Goal: Information Seeking & Learning: Learn about a topic

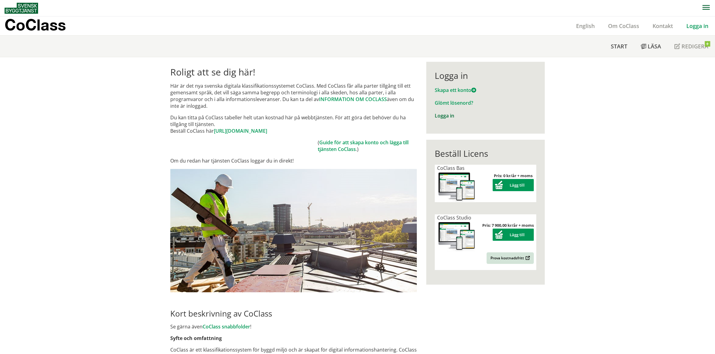
click at [445, 116] on link "Logga in" at bounding box center [443, 115] width 19 height 7
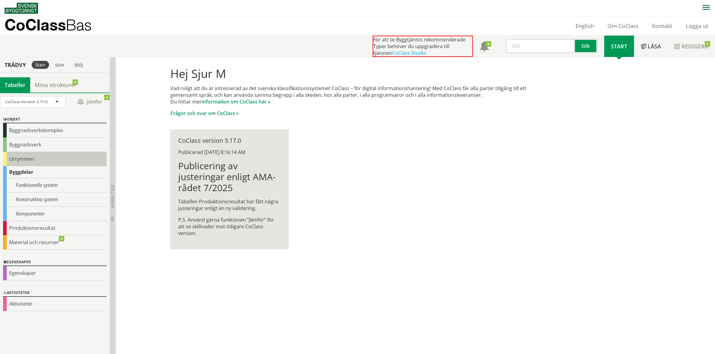
click at [40, 157] on div "Utrymmen" at bounding box center [55, 159] width 104 height 14
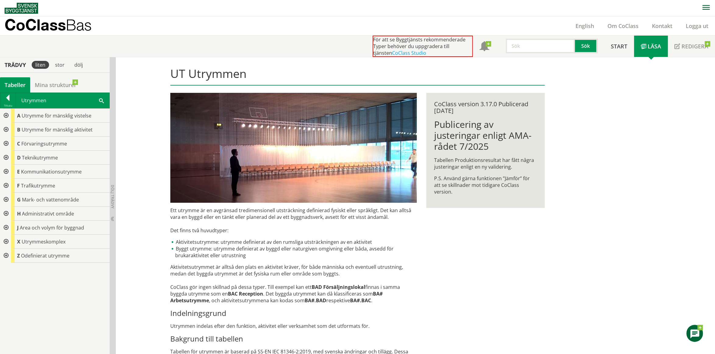
click at [5, 142] on div at bounding box center [5, 144] width 11 height 14
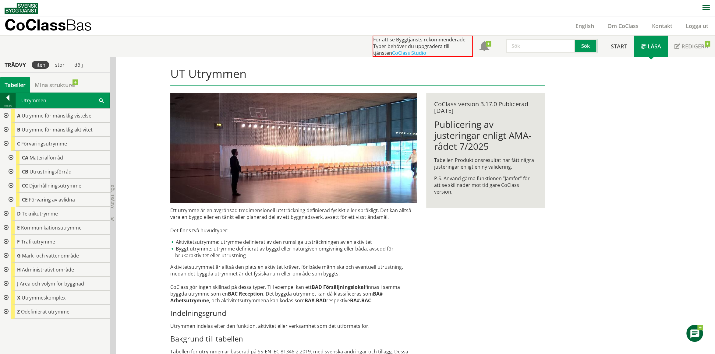
click at [9, 99] on div at bounding box center [7, 99] width 15 height 9
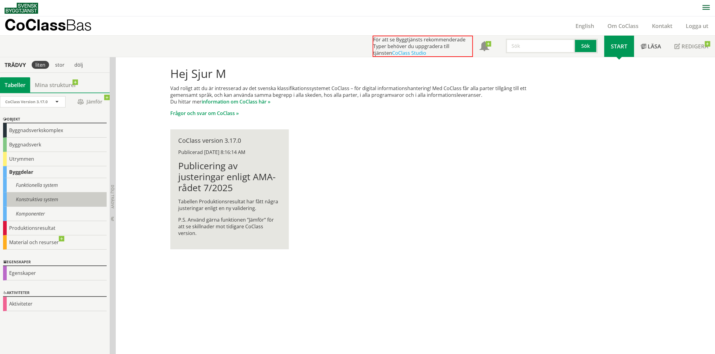
click at [36, 196] on div "Konstruktiva system" at bounding box center [55, 199] width 104 height 14
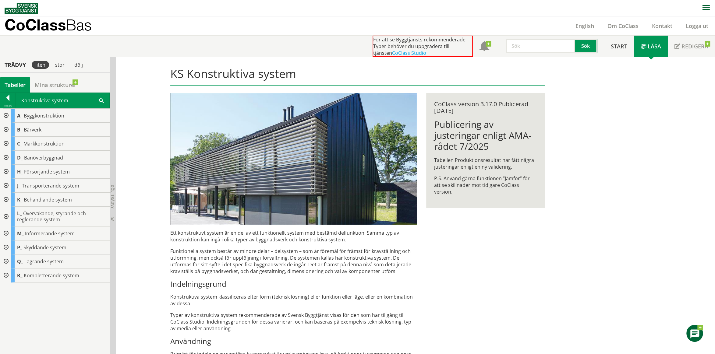
click at [6, 143] on div at bounding box center [5, 144] width 11 height 14
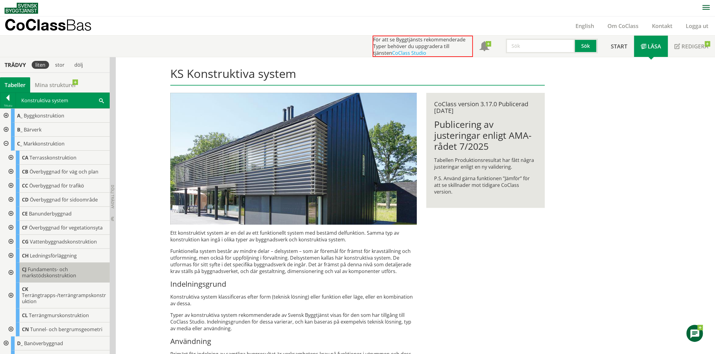
click at [39, 270] on span "Fundaments- och markstödskonstruktion" at bounding box center [49, 272] width 54 height 13
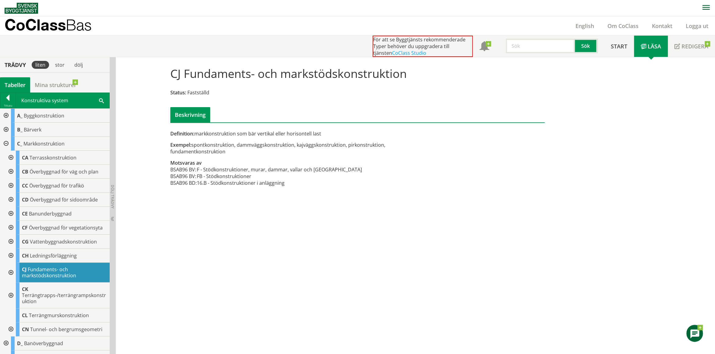
click at [170, 74] on div "CJ Fundaments- och markstödskonstruktion Status: Fastställd Beskrivning" at bounding box center [358, 92] width 384 height 61
drag, startPoint x: 173, startPoint y: 73, endPoint x: 298, endPoint y: 186, distance: 169.0
click at [370, 199] on div "CJ Fundaments- och markstödskonstruktion Status: Fastställd Beskrivning Definit…" at bounding box center [415, 205] width 599 height 297
click at [273, 183] on td "16.B - Stödkonstruktioner i anläggning" at bounding box center [279, 183] width 165 height 7
click at [206, 168] on td "F - Stödkonstruktioner, murar, dammar, vallar och [GEOGRAPHIC_DATA]" at bounding box center [279, 169] width 165 height 7
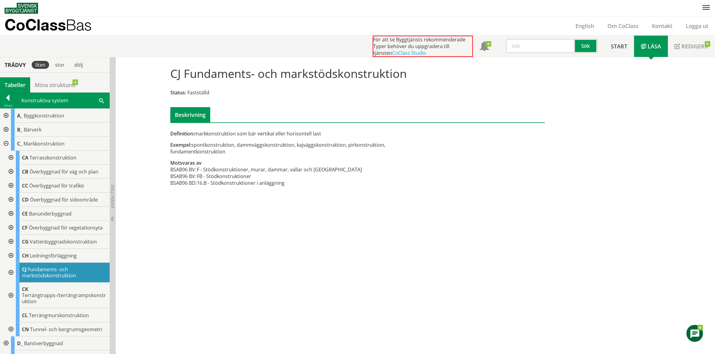
click at [206, 168] on td "F - Stödkonstruktioner, murar, dammar, vallar och [GEOGRAPHIC_DATA]" at bounding box center [279, 169] width 165 height 7
click at [221, 77] on h1 "CJ Fundaments- och markstödskonstruktion" at bounding box center [288, 73] width 236 height 13
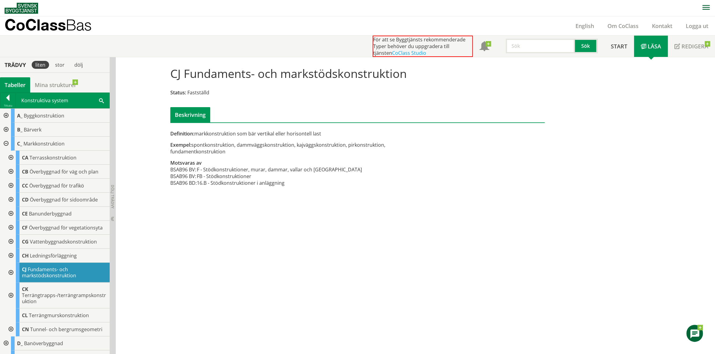
drag, startPoint x: 173, startPoint y: 71, endPoint x: 228, endPoint y: 81, distance: 56.1
click at [228, 81] on div "CJ Fundaments- och markstödskonstruktion Status: Fastställd Beskrivning" at bounding box center [358, 92] width 384 height 61
click at [224, 76] on h1 "CJ Fundaments- och markstödskonstruktion" at bounding box center [288, 73] width 236 height 13
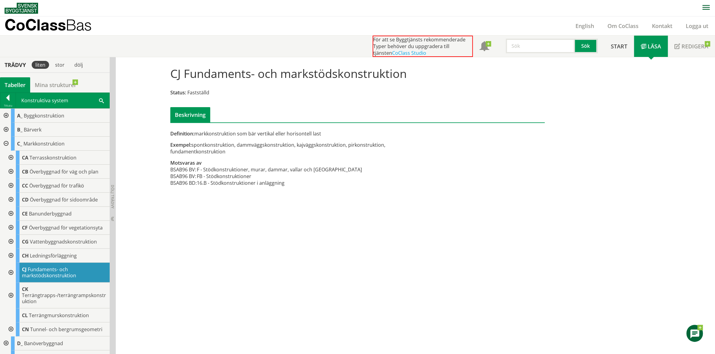
click at [224, 76] on h1 "CJ Fundaments- och markstödskonstruktion" at bounding box center [288, 73] width 236 height 13
click at [371, 69] on h1 "CJ Fundaments- och markstödskonstruktion" at bounding box center [288, 73] width 236 height 13
click at [246, 153] on div "Exempel: spontkonstruktion, dammväggskonstruktion, kajväggskonstruktion, pirkon…" at bounding box center [293, 148] width 246 height 13
click at [245, 153] on div "Exempel: spontkonstruktion, dammväggskonstruktion, kajväggskonstruktion, pirkon…" at bounding box center [293, 148] width 246 height 13
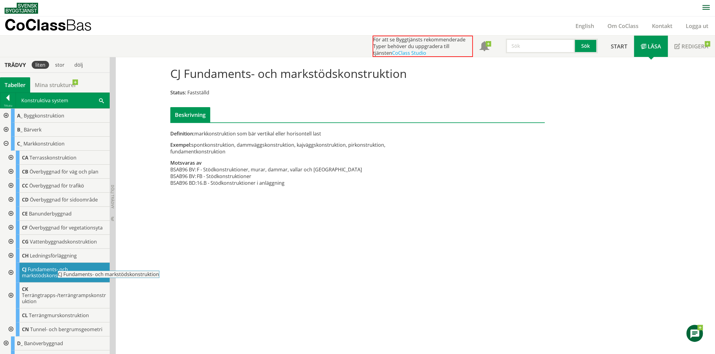
drag, startPoint x: 28, startPoint y: 267, endPoint x: 80, endPoint y: 275, distance: 53.3
click at [80, 275] on body "AMA AMA Beskrivningsverktyg AMA Funktion BSAB Bygginfo Byggjura Byggkatalogen […" at bounding box center [357, 177] width 715 height 354
click at [217, 158] on div "Definition: markkonstruktion som bär vertikal eller horisontell last Exempel: s…" at bounding box center [294, 161] width 256 height 63
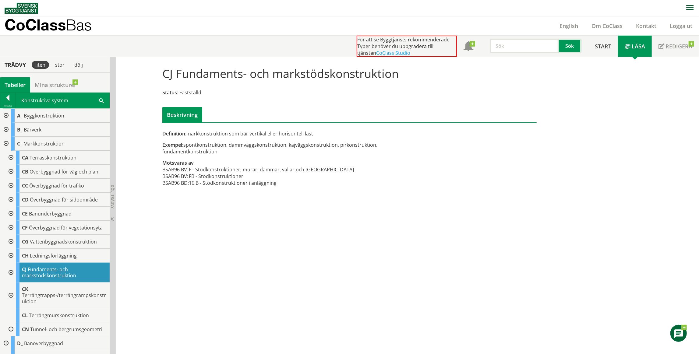
click at [195, 73] on h1 "CJ Fundaments- och markstödskonstruktion" at bounding box center [280, 73] width 236 height 13
click at [195, 72] on h1 "CJ Fundaments- och markstödskonstruktion" at bounding box center [280, 73] width 236 height 13
